Goal: Find specific page/section: Find specific page/section

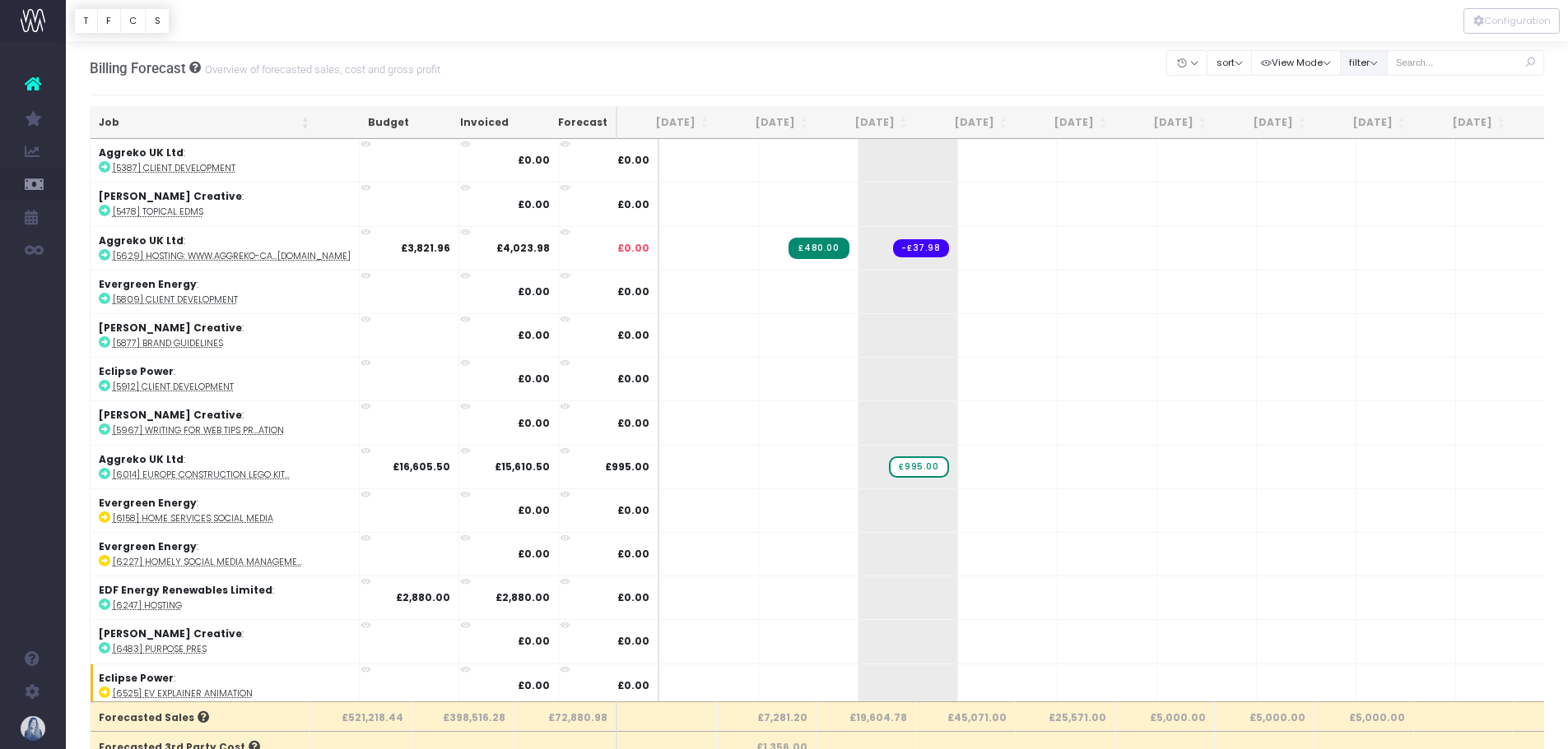
click at [1372, 58] on button "filter" at bounding box center [1363, 63] width 48 height 25
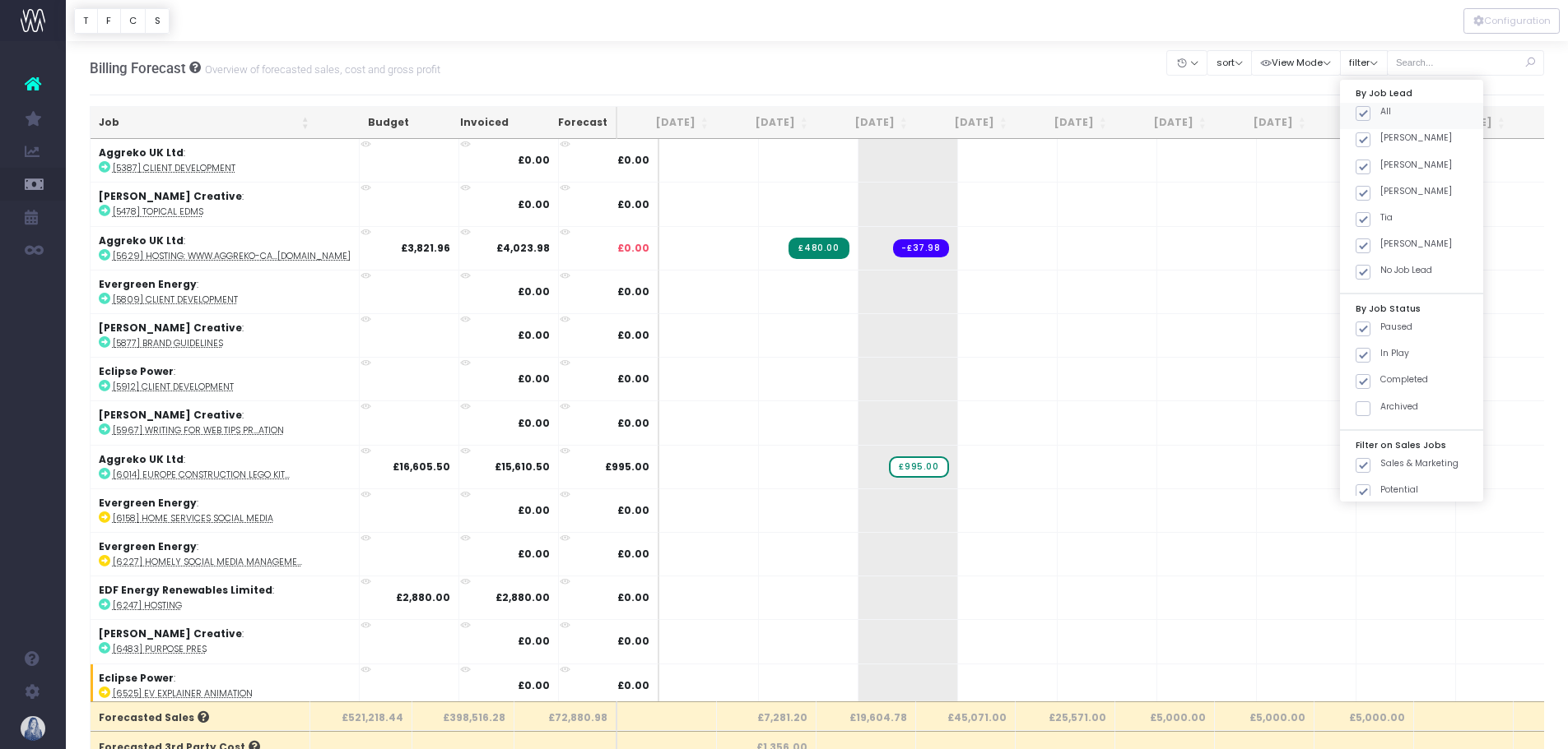
click at [1362, 104] on div "All" at bounding box center [1411, 115] width 143 height 26
click at [1368, 139] on span at bounding box center [1363, 140] width 15 height 15
click at [1380, 139] on input "[PERSON_NAME]" at bounding box center [1385, 136] width 11 height 11
checkbox input "false"
click at [1366, 109] on span at bounding box center [1363, 114] width 15 height 15
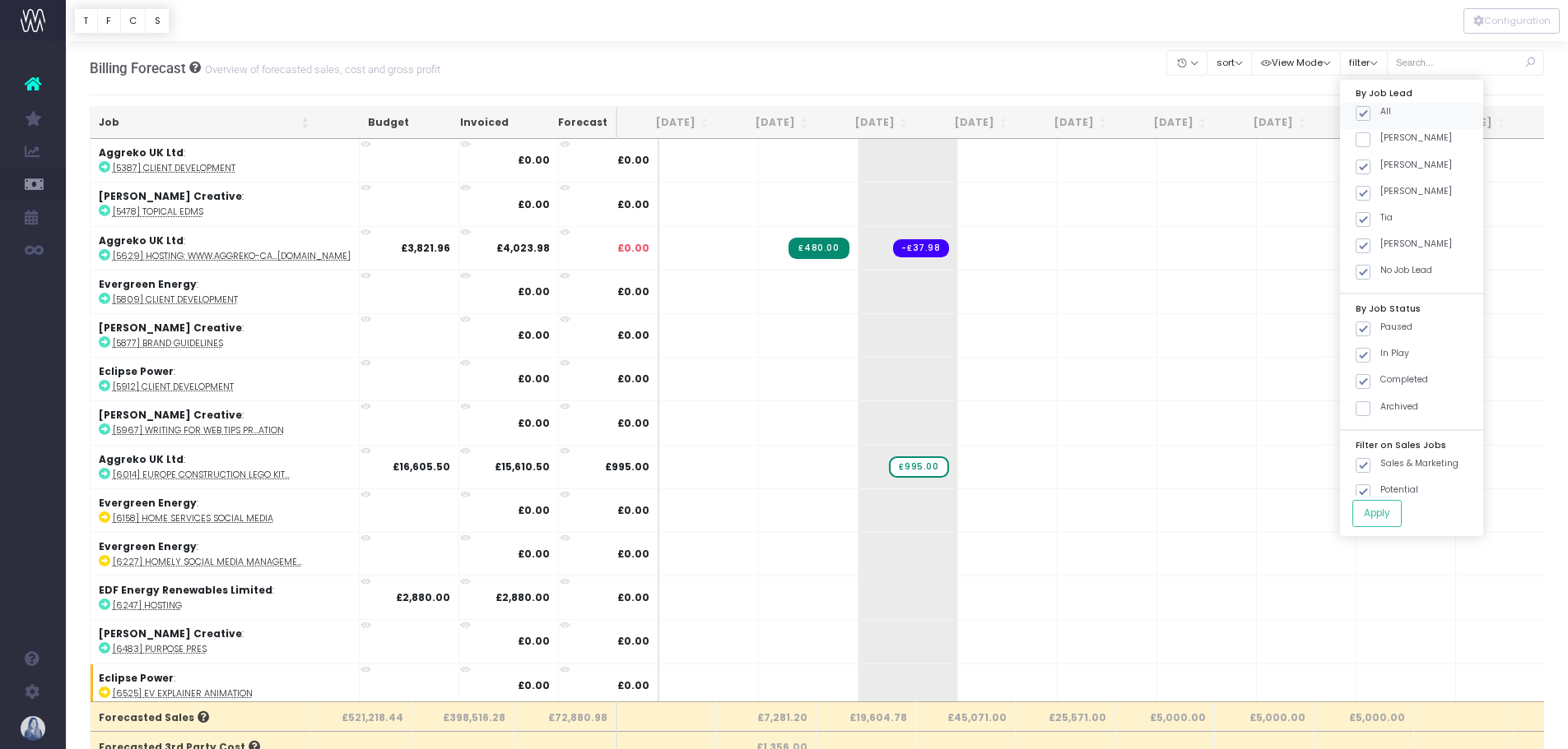
click at [1380, 109] on input "All" at bounding box center [1385, 110] width 11 height 11
checkbox input "false"
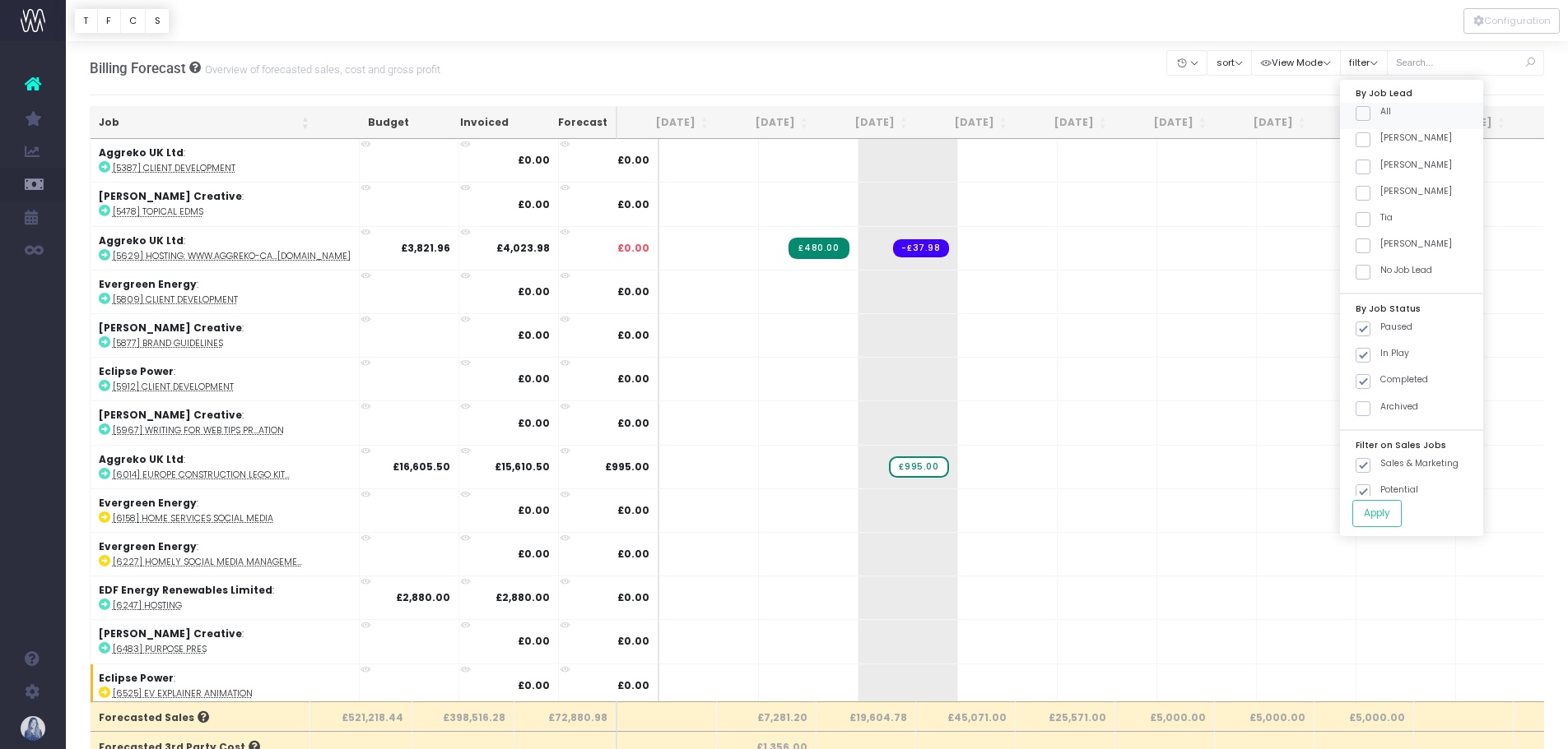
checkbox input "false"
click at [1367, 145] on span at bounding box center [1363, 140] width 15 height 15
click at [1380, 142] on input "[PERSON_NAME]" at bounding box center [1385, 136] width 11 height 11
checkbox input "true"
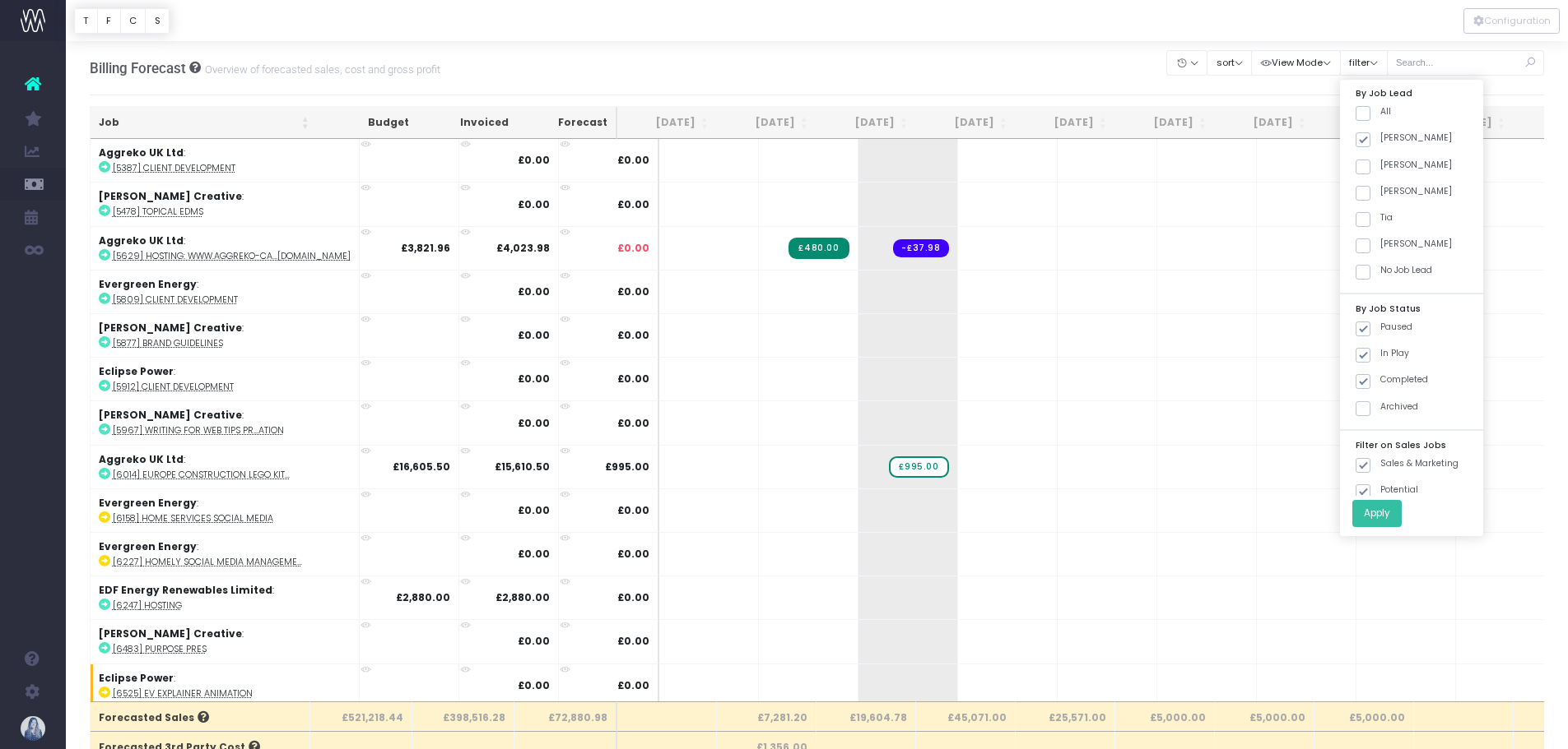
click at [1368, 515] on button "Apply" at bounding box center [1377, 513] width 50 height 27
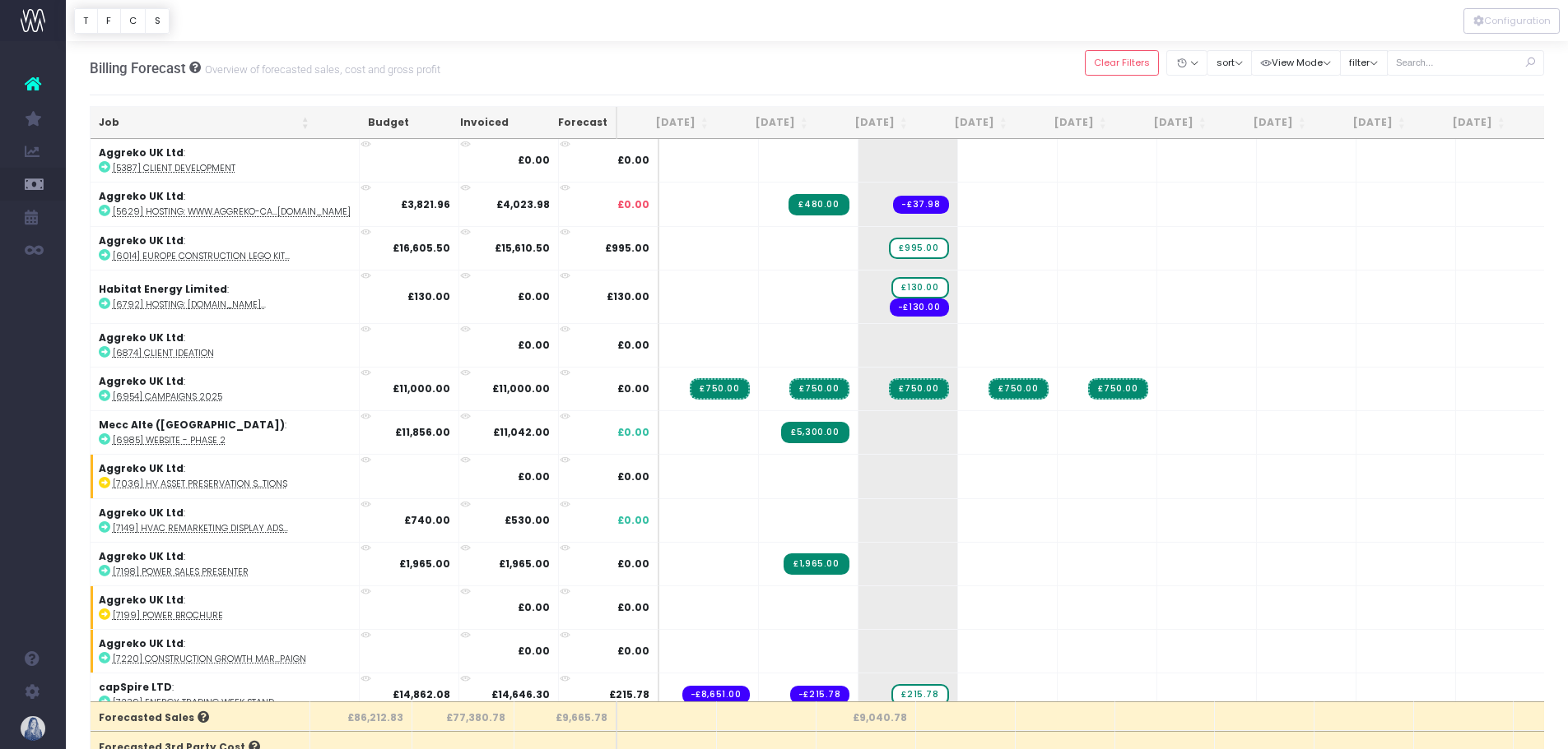
scroll to position [1098, 0]
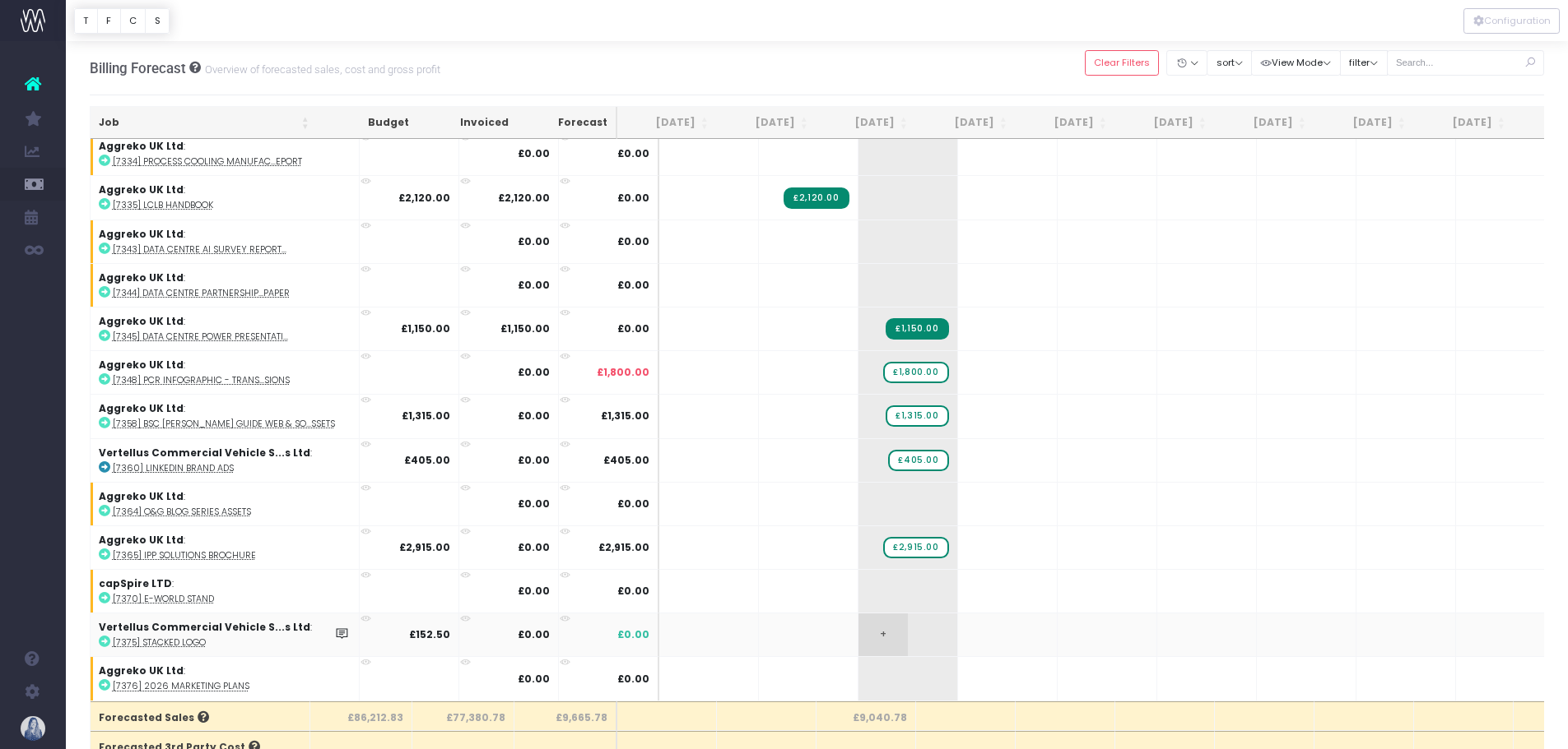
click at [858, 625] on span "+" at bounding box center [883, 635] width 50 height 43
